Goal: Task Accomplishment & Management: Complete application form

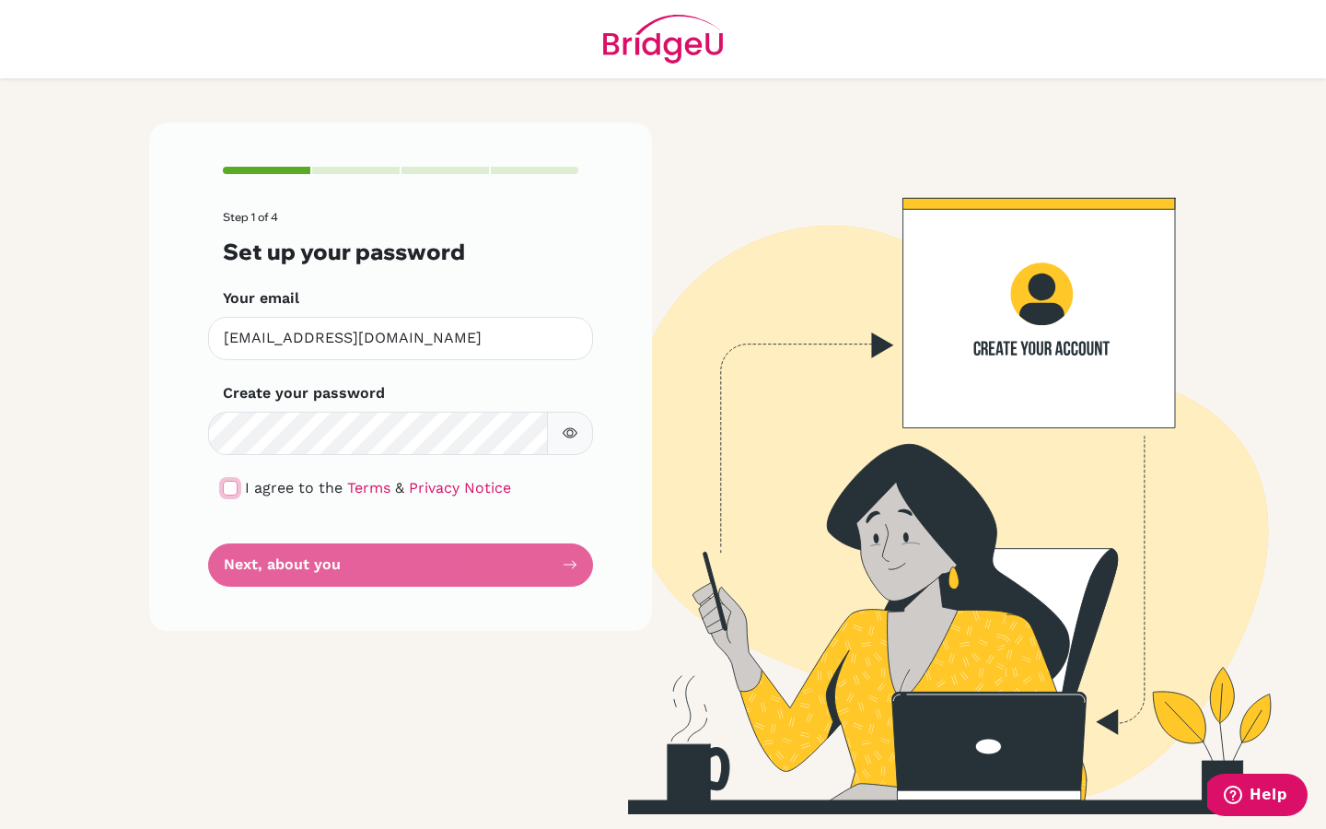
click at [224, 482] on input "checkbox" at bounding box center [230, 488] width 15 height 15
checkbox input "true"
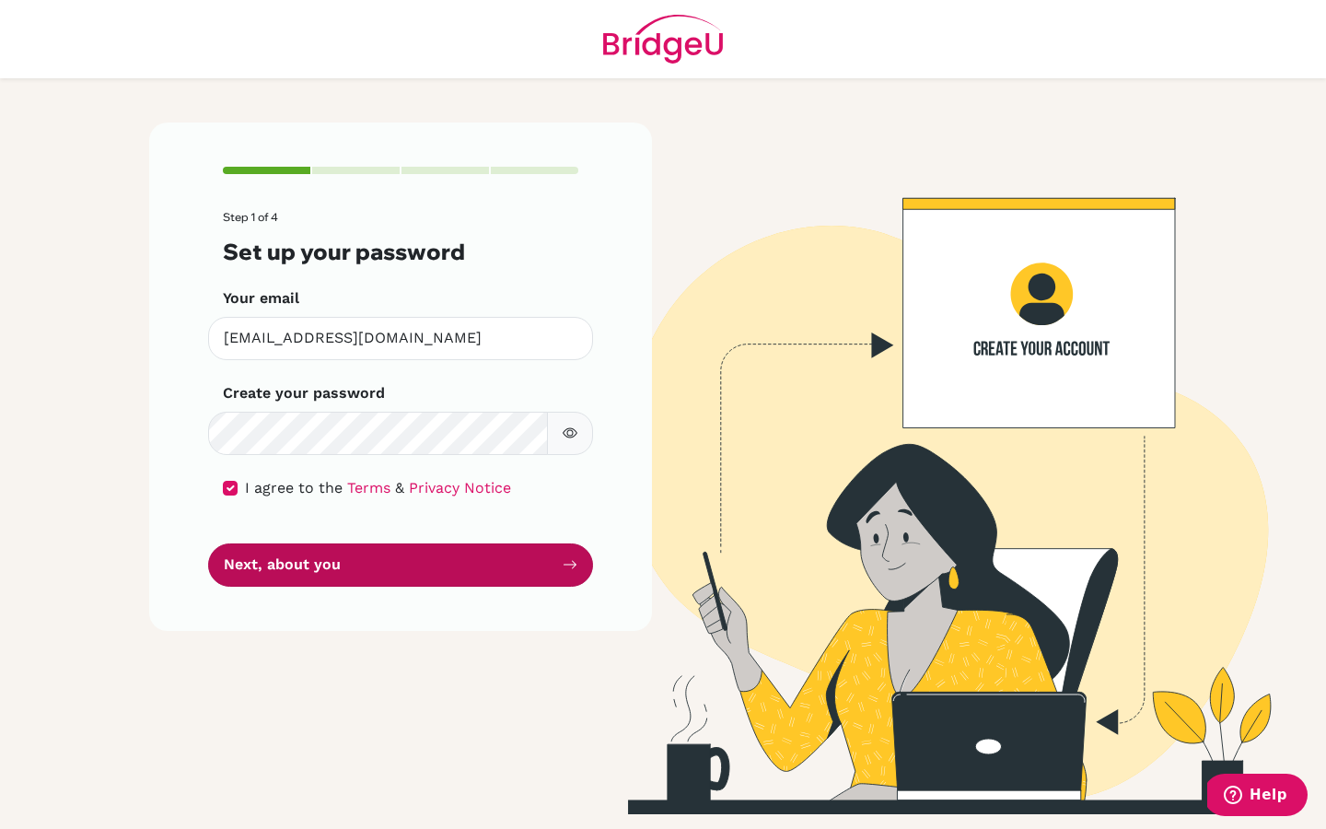
click at [272, 580] on button "Next, about you" at bounding box center [400, 564] width 385 height 43
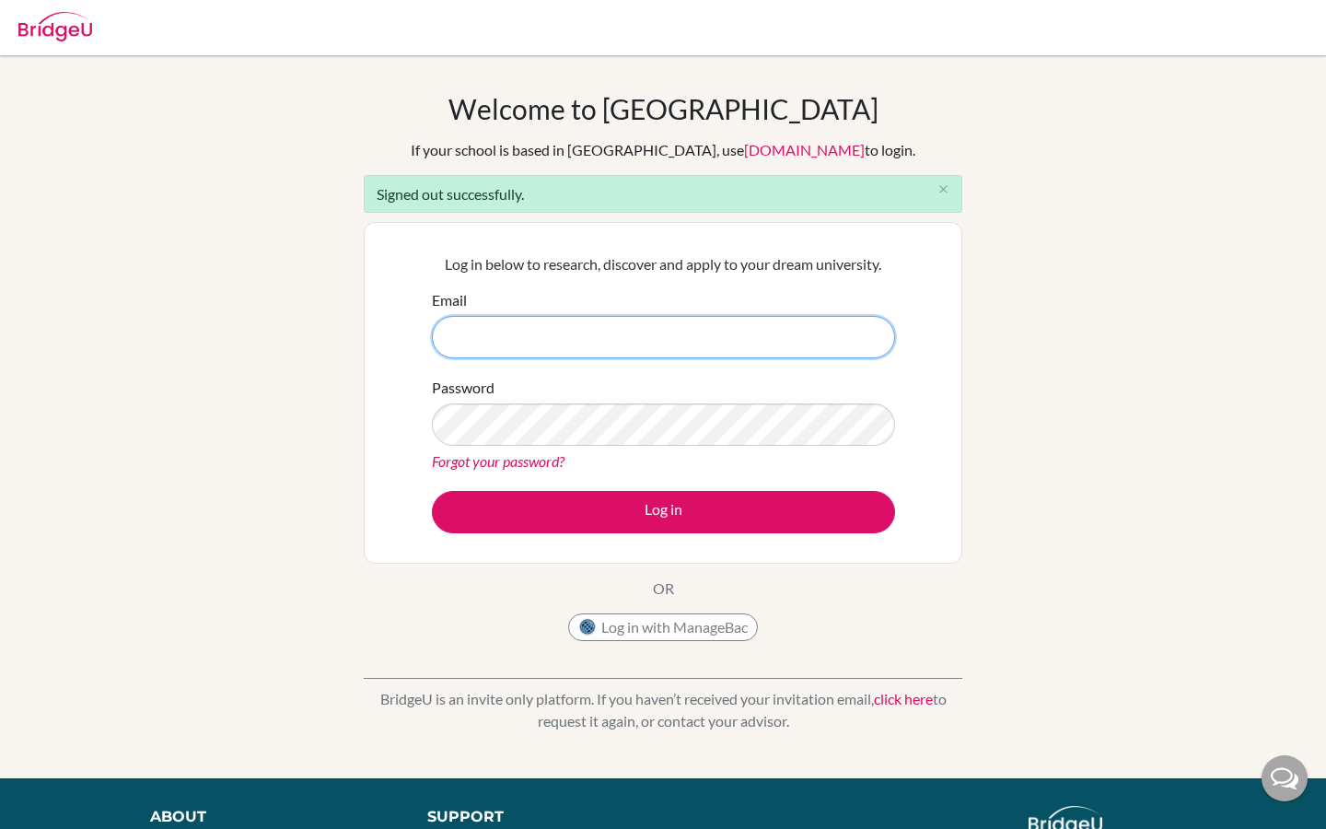
click at [529, 338] on input "Email" at bounding box center [663, 337] width 463 height 42
paste input "riya.goyal+demoadvisor@cialfo.com.sg"
type input "riya.goyal+demoadvisor@cialfo.com.sg"
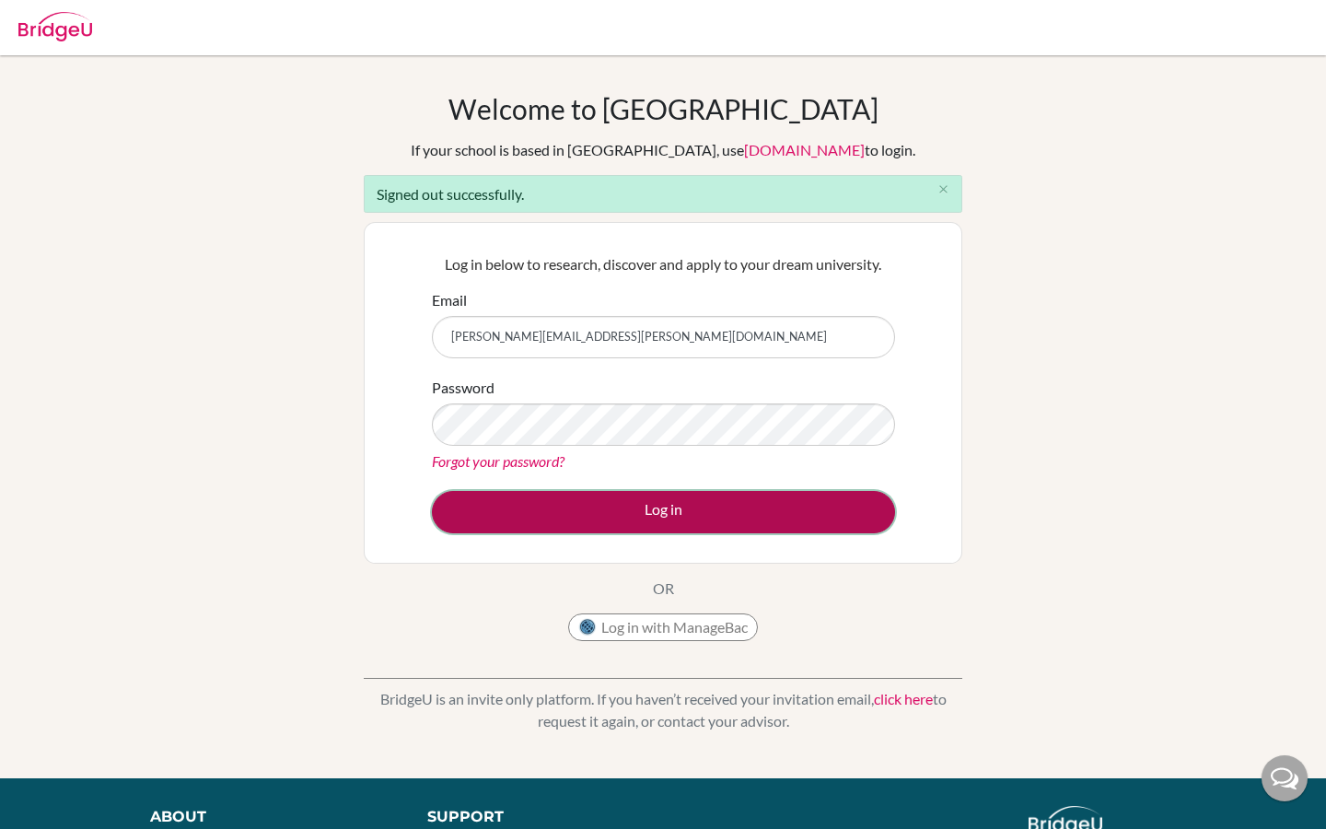
click at [548, 505] on button "Log in" at bounding box center [663, 512] width 463 height 42
